Goal: Check status

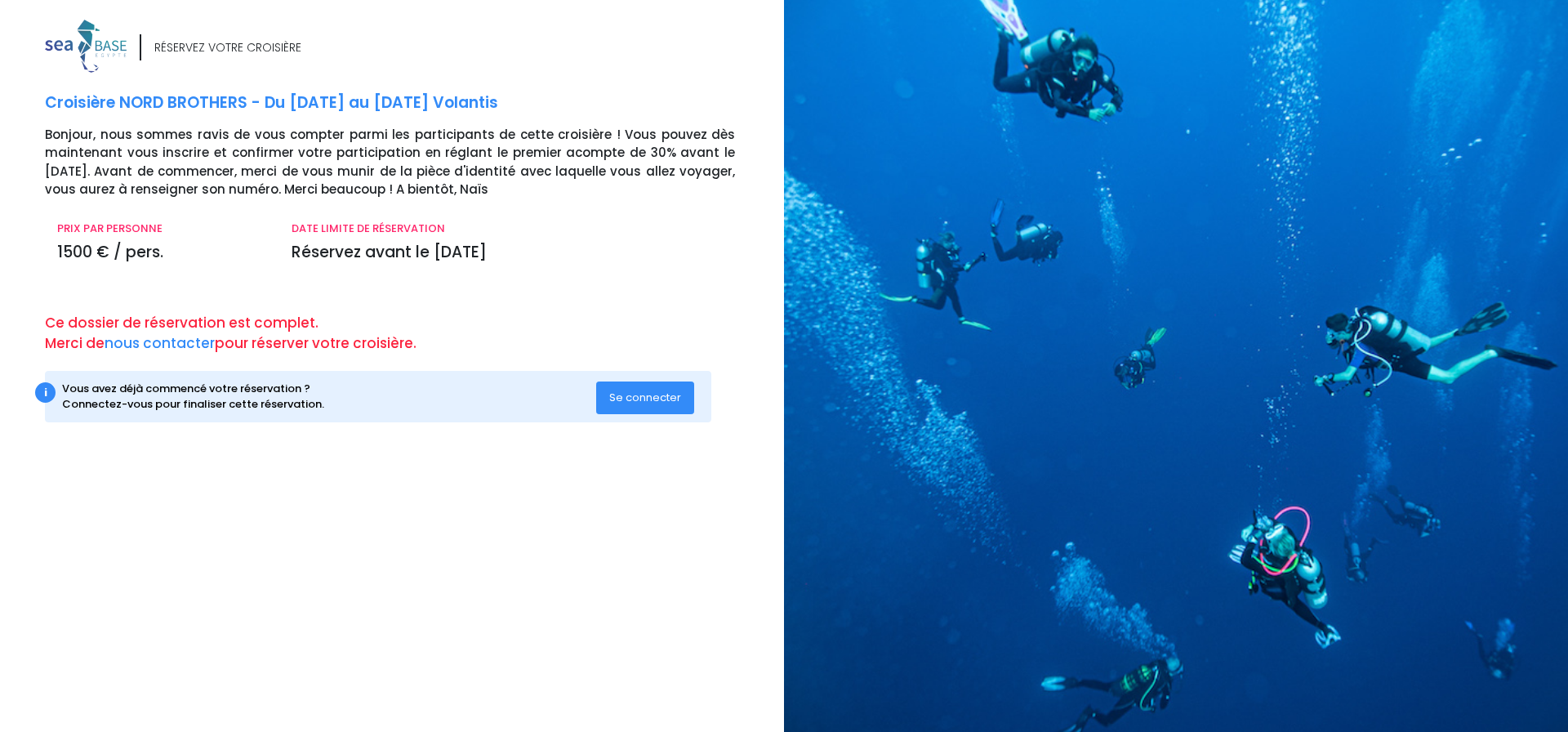
click at [649, 398] on span "Se connecter" at bounding box center [646, 398] width 72 height 16
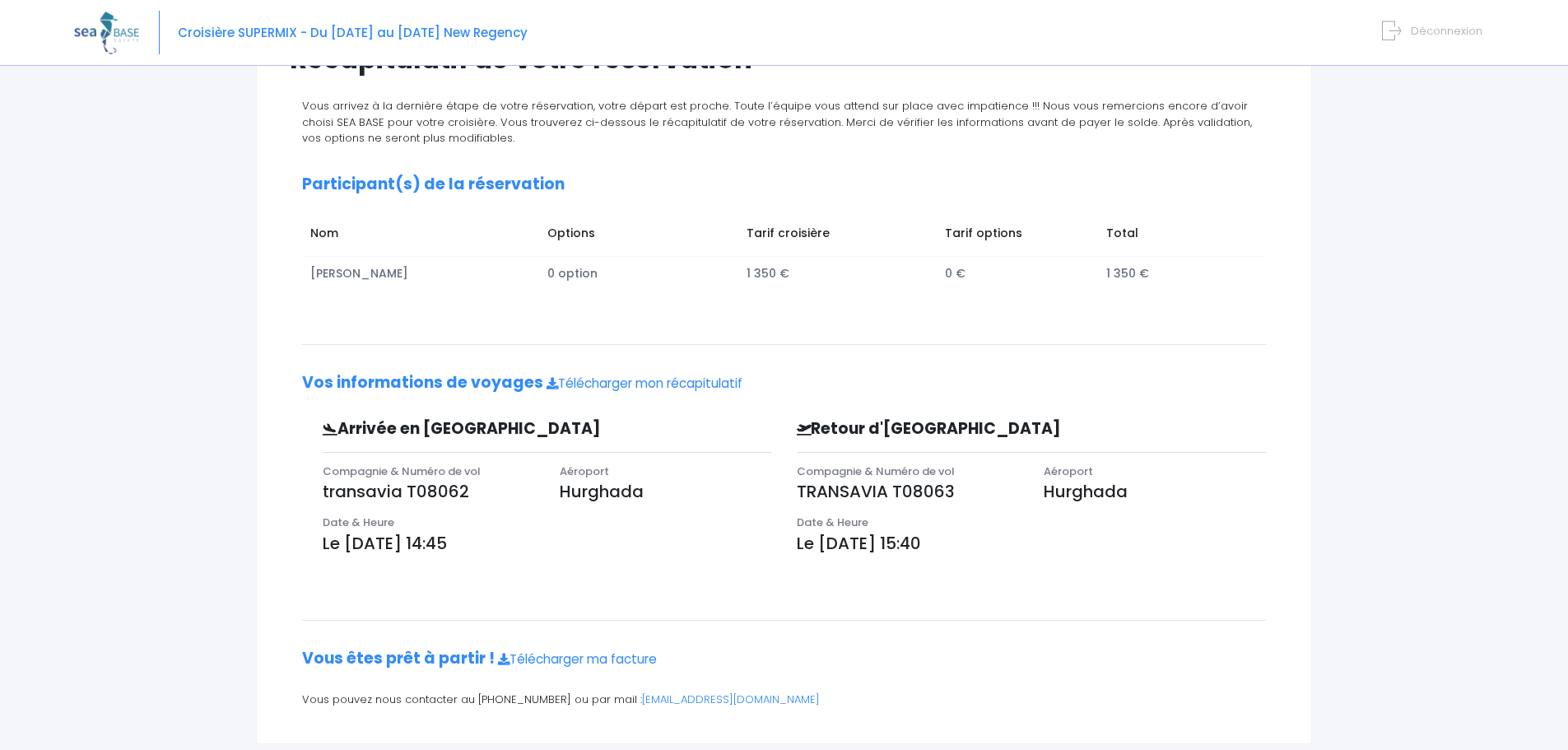
scroll to position [200, 0]
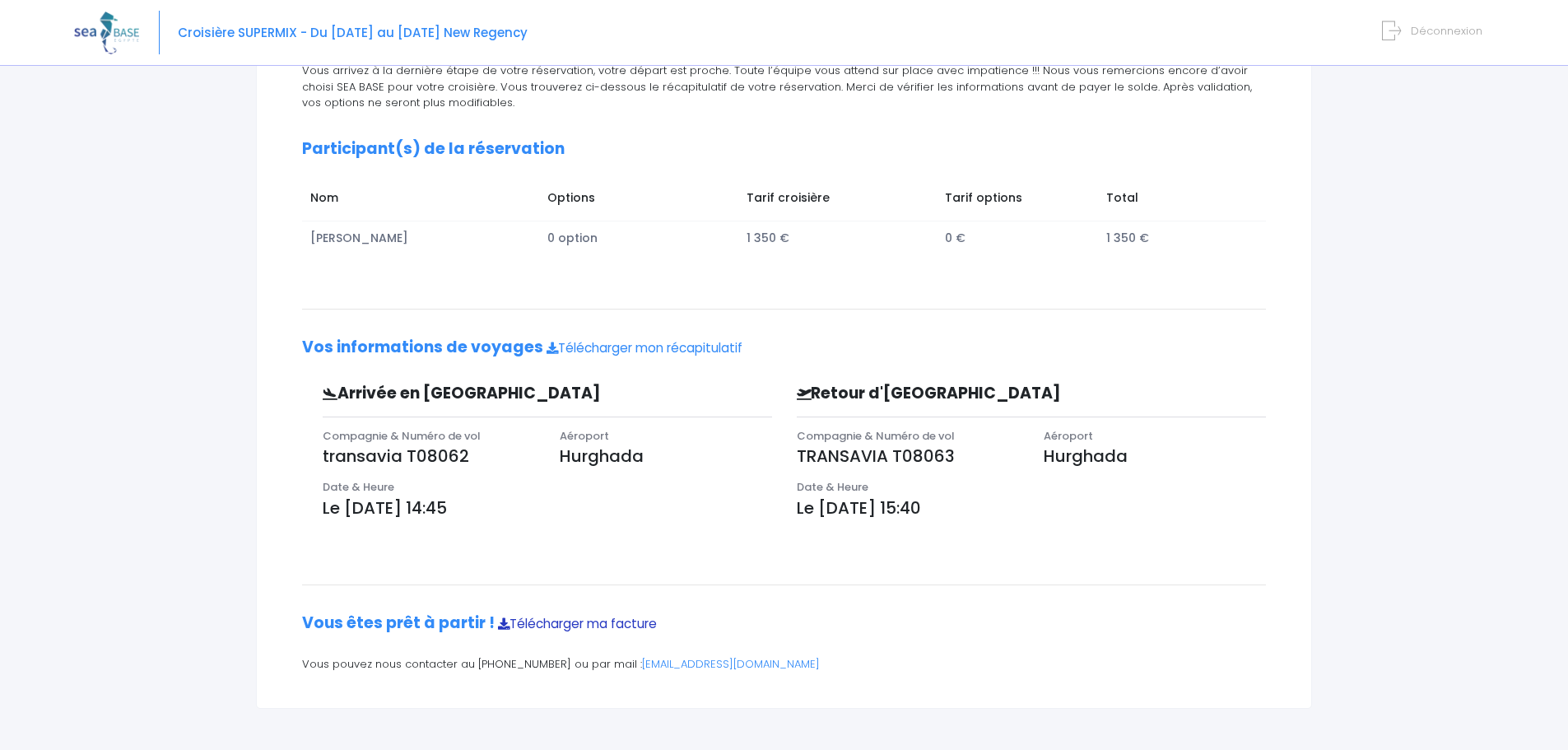
click at [585, 628] on link "Télécharger ma facture" at bounding box center [577, 622] width 159 height 17
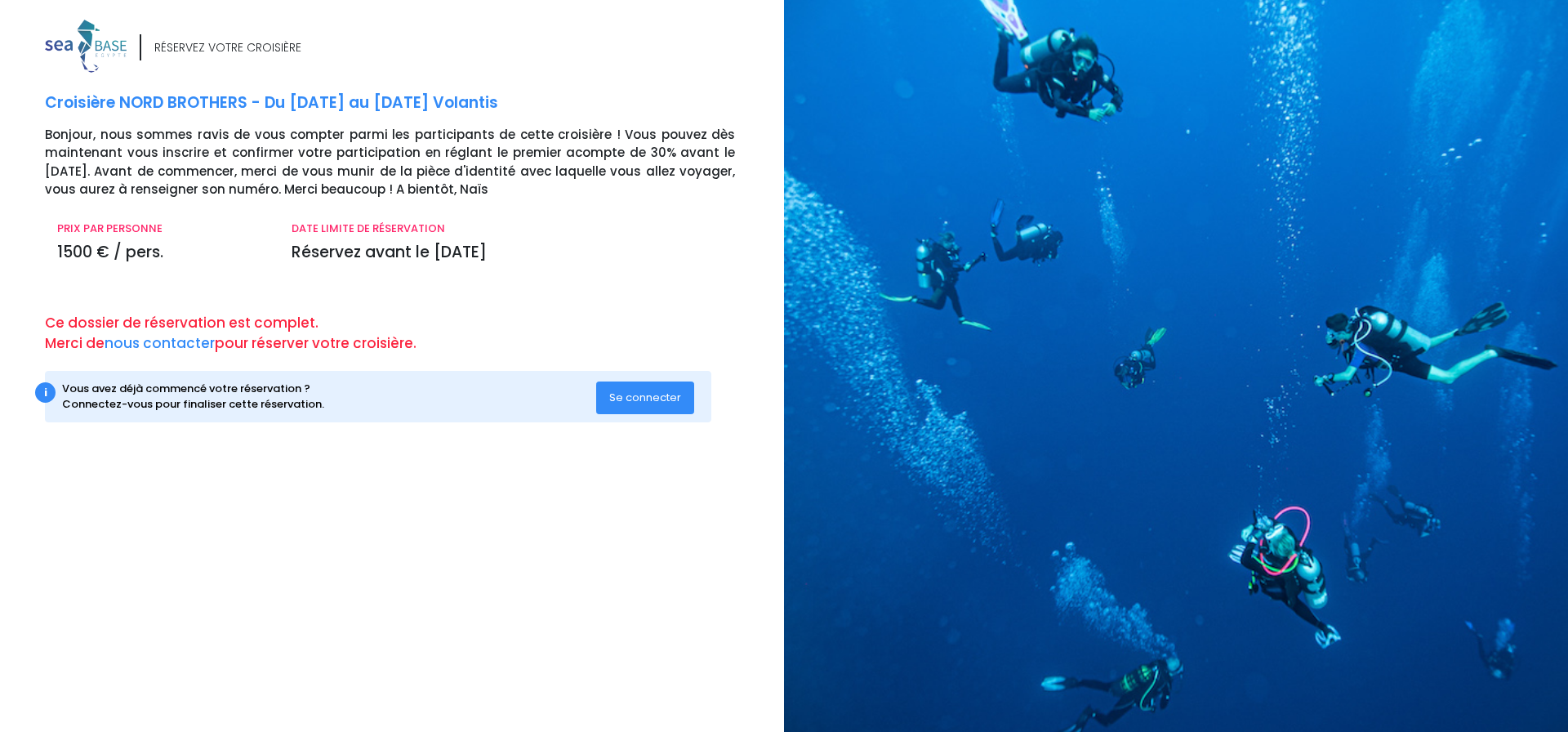
click at [664, 405] on span "Se connecter" at bounding box center [646, 398] width 72 height 16
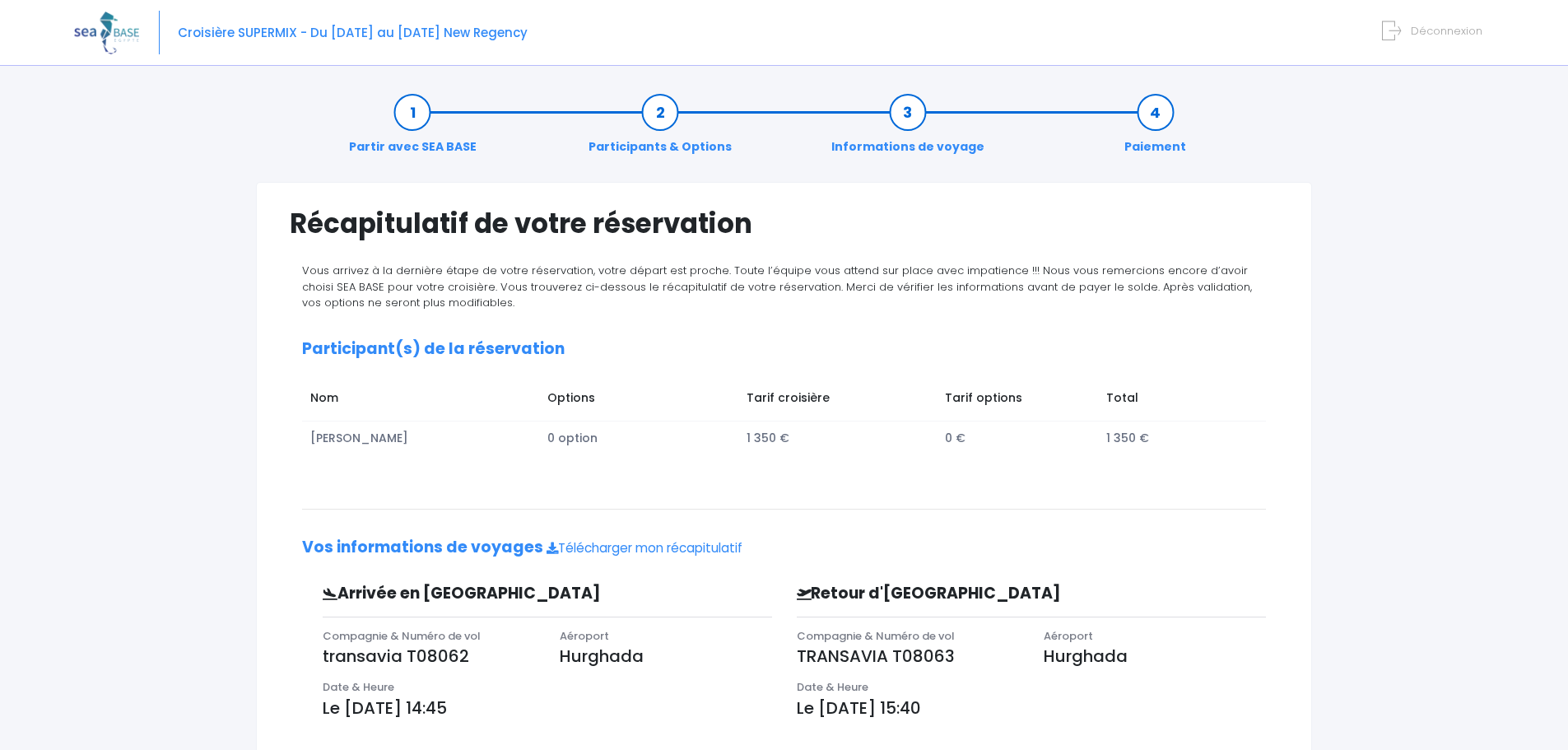
click at [422, 110] on link "Partir avec SEA BASE" at bounding box center [412, 129] width 144 height 51
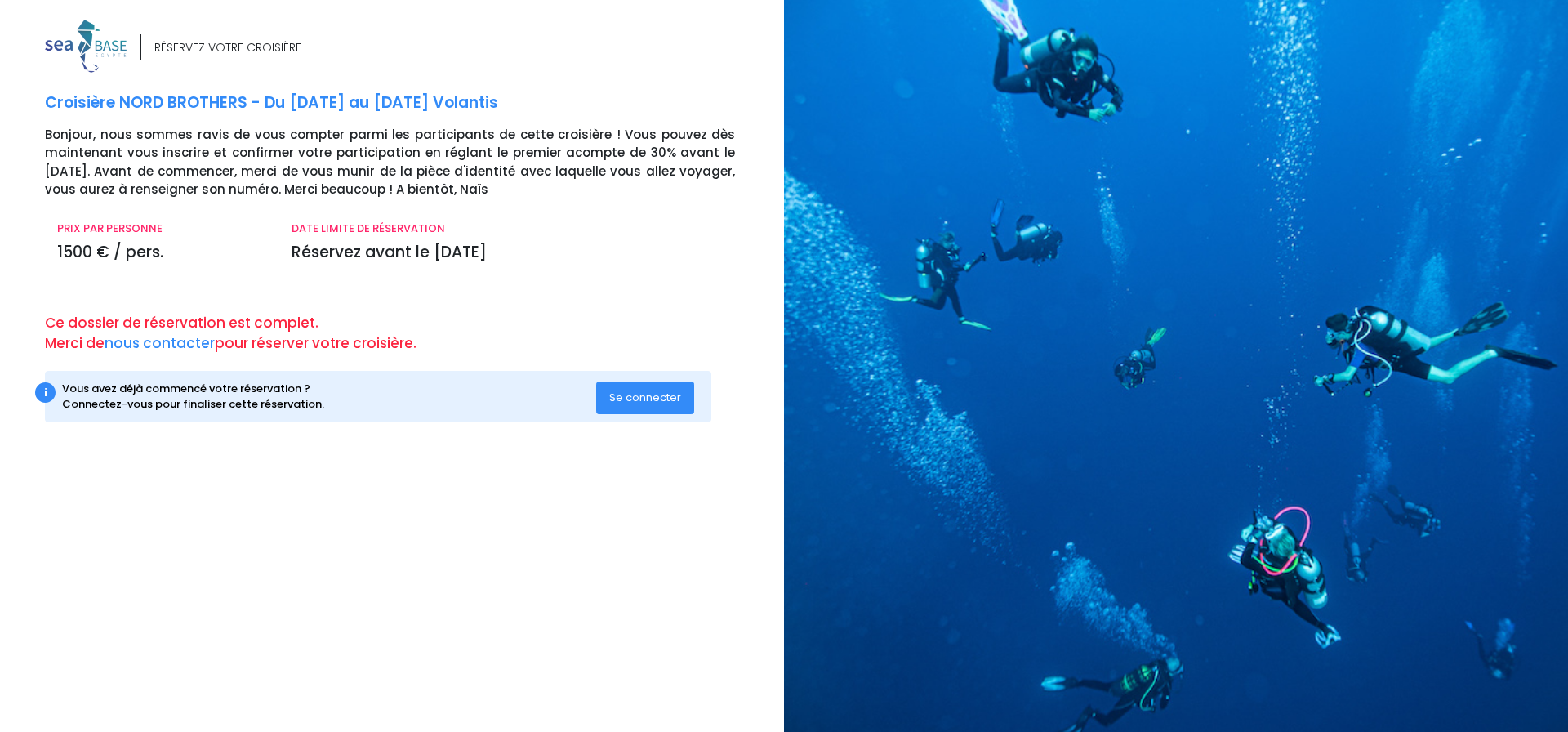
click at [634, 396] on span "Se connecter" at bounding box center [646, 398] width 72 height 16
click at [182, 341] on link "nous contacter" at bounding box center [159, 343] width 110 height 19
